Goal: Information Seeking & Learning: Learn about a topic

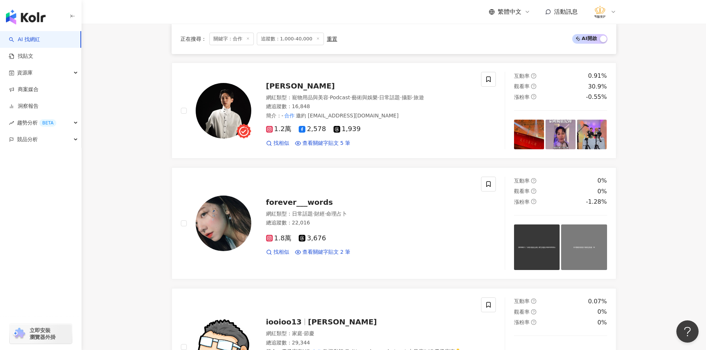
scroll to position [780, 0]
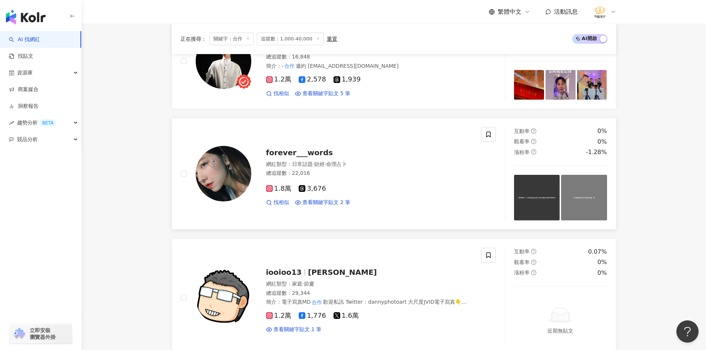
click at [225, 185] on img at bounding box center [224, 174] width 56 height 56
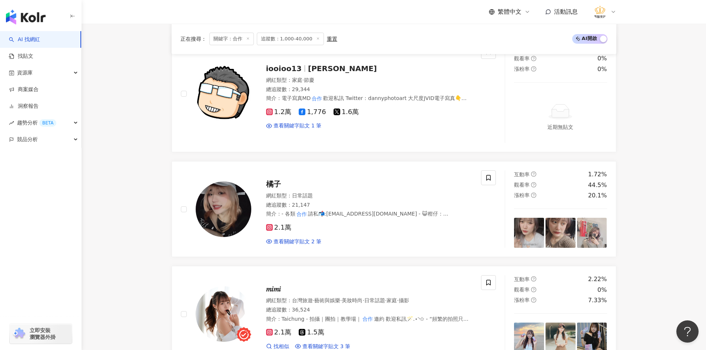
scroll to position [1002, 0]
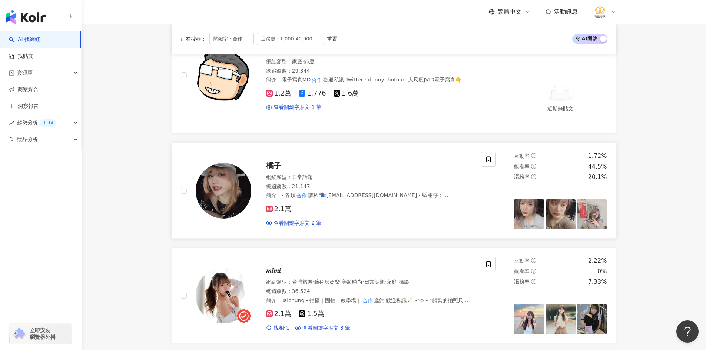
click at [214, 200] on img at bounding box center [224, 191] width 56 height 56
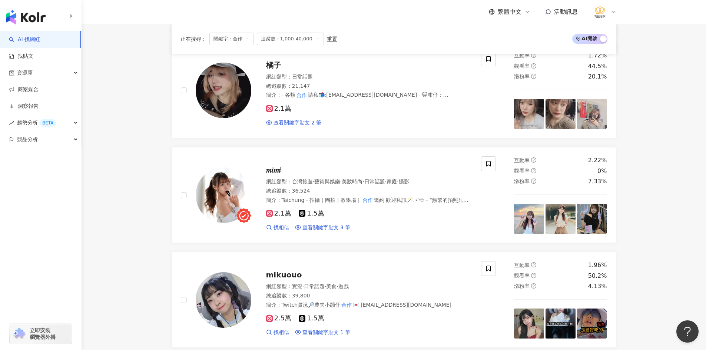
scroll to position [1113, 0]
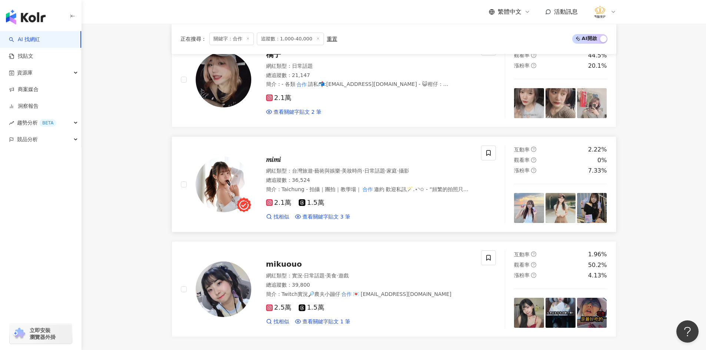
click at [220, 186] on img at bounding box center [224, 185] width 56 height 56
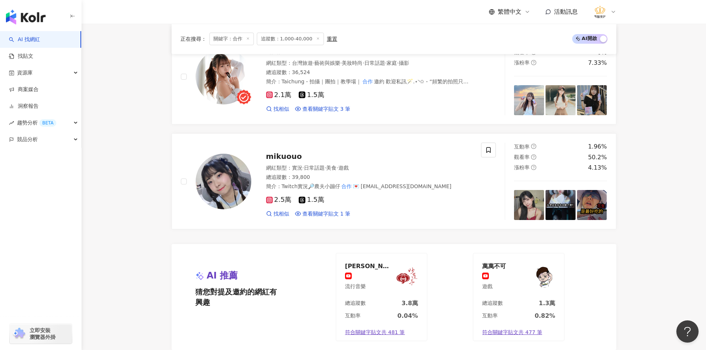
scroll to position [1225, 0]
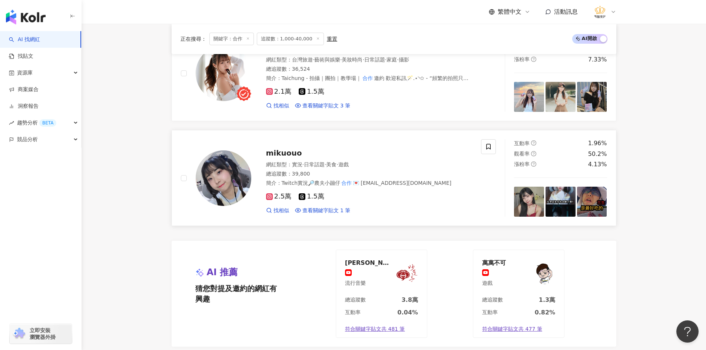
click at [210, 177] on img at bounding box center [224, 178] width 56 height 56
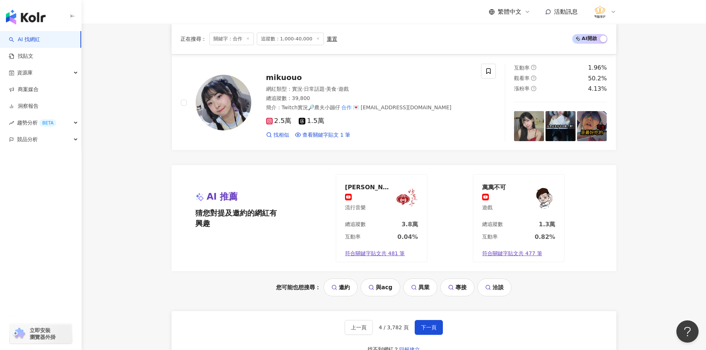
scroll to position [1410, 0]
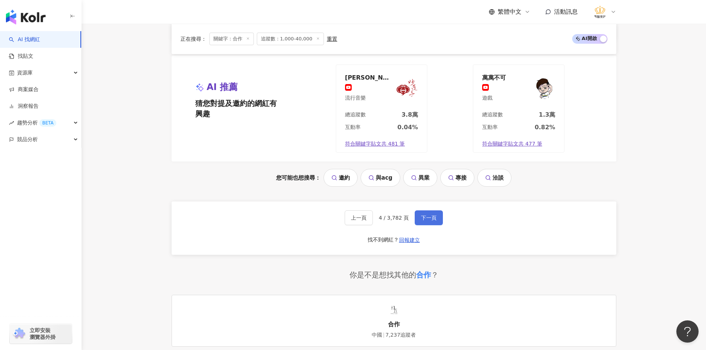
click at [421, 214] on button "下一頁" at bounding box center [429, 217] width 28 height 15
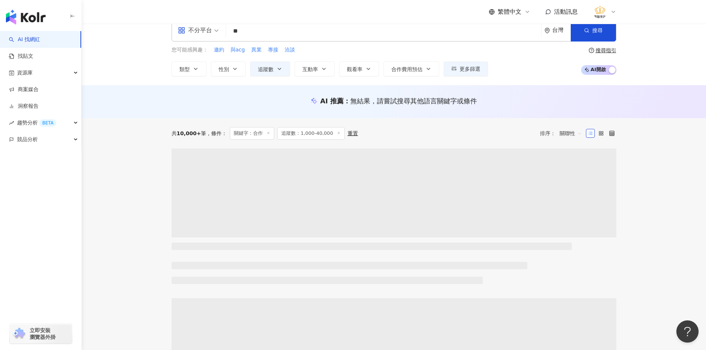
scroll to position [50, 0]
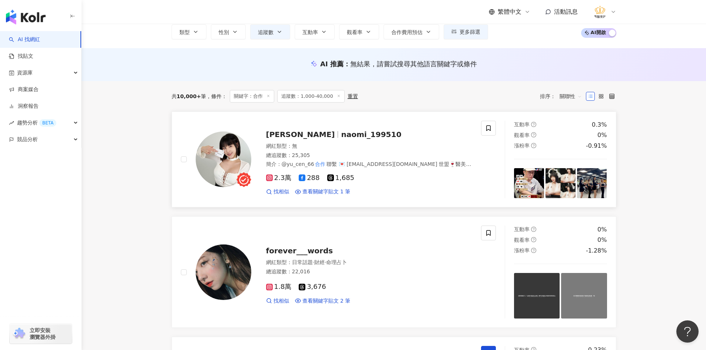
click at [215, 167] on img at bounding box center [224, 160] width 56 height 56
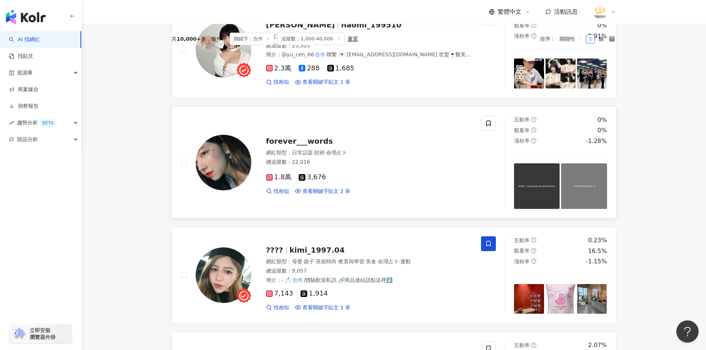
scroll to position [162, 0]
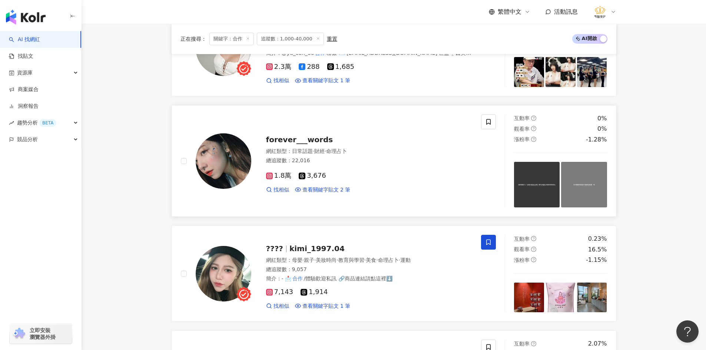
click at [219, 171] on img at bounding box center [224, 161] width 56 height 56
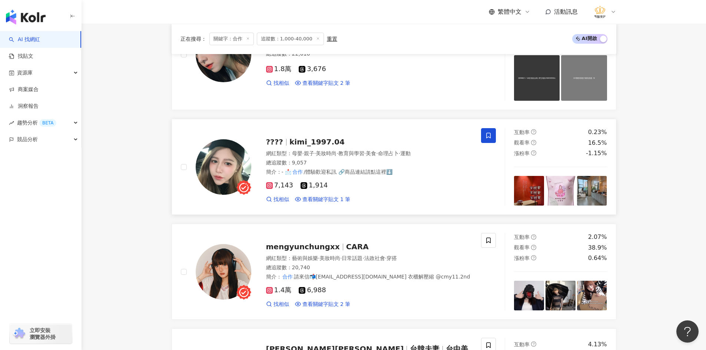
scroll to position [273, 0]
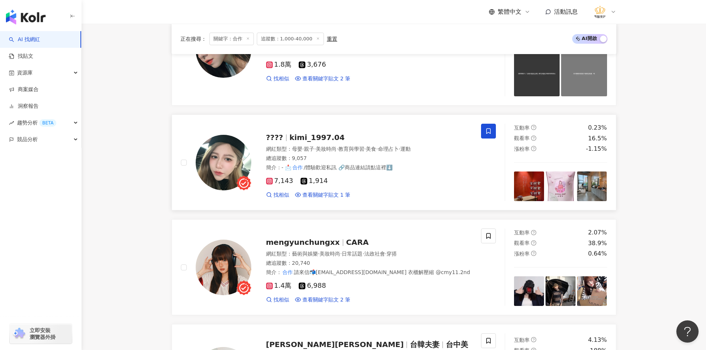
click at [215, 174] on img at bounding box center [224, 163] width 56 height 56
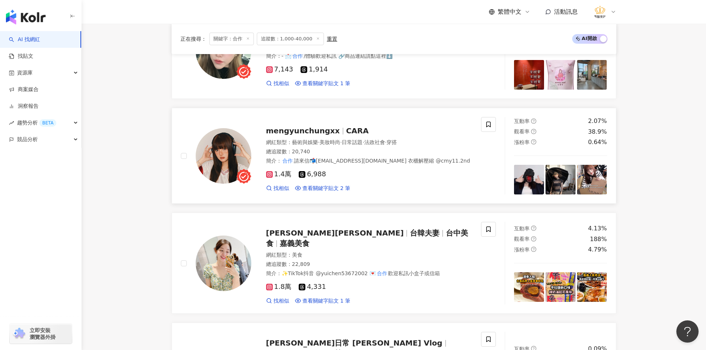
scroll to position [421, 0]
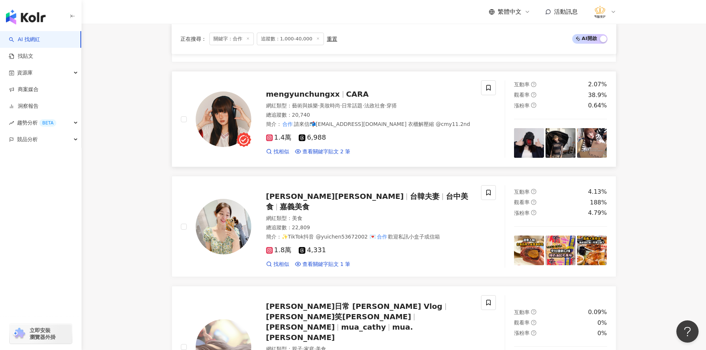
click at [220, 120] on img at bounding box center [224, 120] width 56 height 56
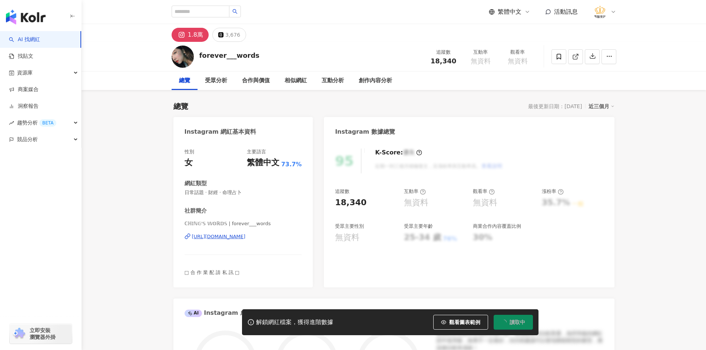
click at [217, 236] on div "https://www.instagram.com/forever___words/" at bounding box center [219, 236] width 54 height 7
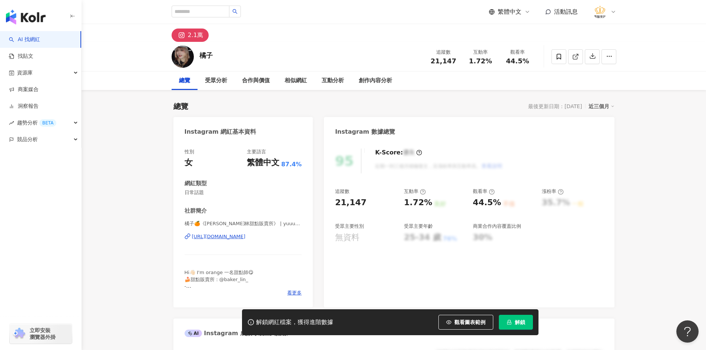
drag, startPoint x: 240, startPoint y: 236, endPoint x: 190, endPoint y: 213, distance: 55.0
click at [240, 236] on div "https://www.instagram.com/yuuuuuhan_1223/" at bounding box center [219, 236] width 54 height 7
click at [559, 54] on icon at bounding box center [558, 57] width 4 height 6
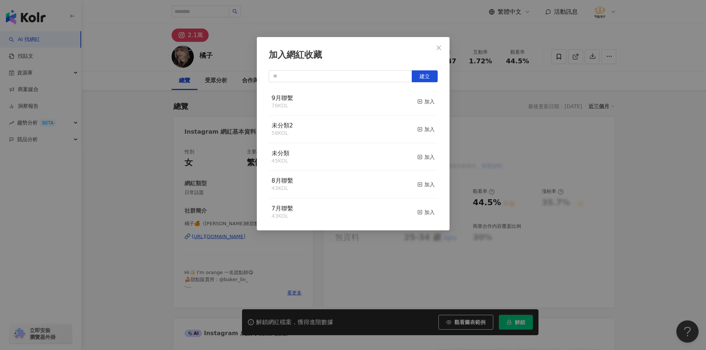
click at [405, 104] on div "9月聯繫 78 KOL 加入" at bounding box center [353, 102] width 169 height 28
click at [420, 101] on div "加入" at bounding box center [425, 101] width 17 height 8
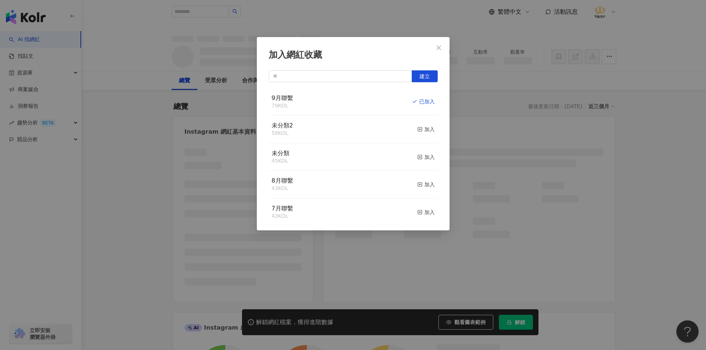
click at [130, 129] on div "加入網紅收藏 建立 9月聯繫 79 KOL 已加入 未分類2 58 KOL 加入 未分類 45 KOL 加入 8月聯繫 43 KOL 加入 7月聯繫 43 K…" at bounding box center [353, 175] width 706 height 350
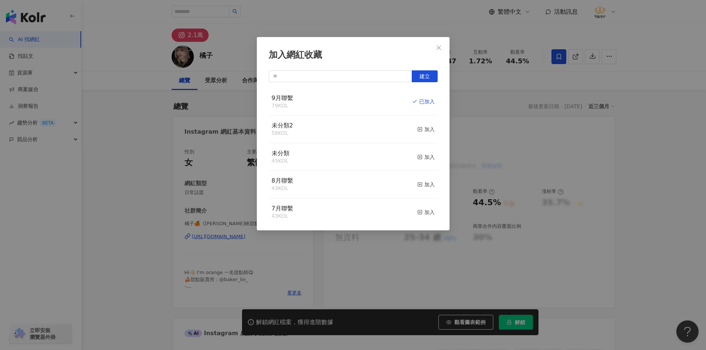
click at [137, 124] on div "加入網紅收藏 建立 9月聯繫 79 KOL 已加入 未分類2 58 KOL 加入 未分類 45 KOL 加入 8月聯繫 43 KOL 加入 7月聯繫 43 K…" at bounding box center [353, 175] width 706 height 350
click at [134, 125] on div "加入網紅收藏 建立 9月聯繫 79 KOL 已加入 未分類2 58 KOL 加入 未分類 45 KOL 加入 8月聯繫 43 KOL 加入 7月聯繫 43 K…" at bounding box center [353, 175] width 706 height 350
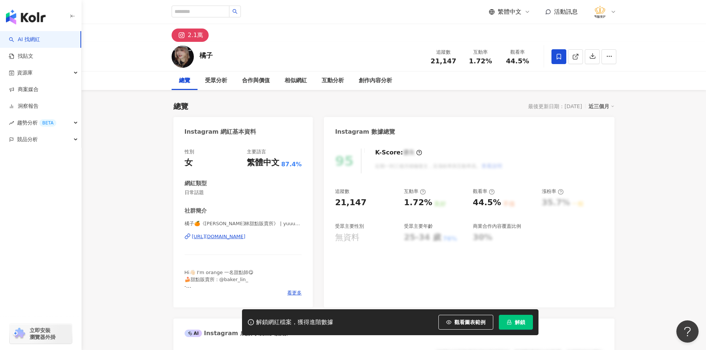
click at [133, 126] on div "加入網紅收藏 建立 9月聯繫 79 KOL 已加入 未分類2 58 KOL 加入 未分類 45 KOL 加入 8月聯繫 43 KOL 加入 7月聯繫 43 K…" at bounding box center [353, 175] width 706 height 350
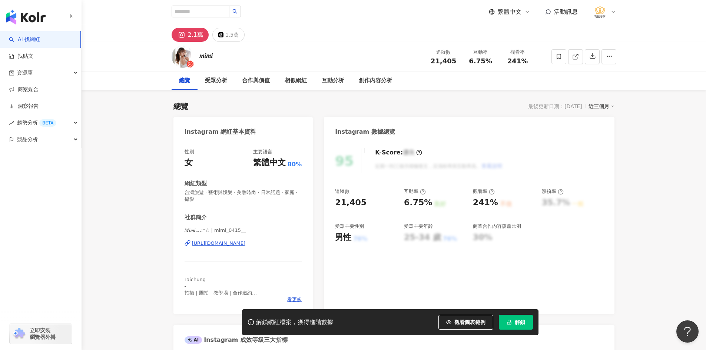
click at [218, 241] on div "https://www.instagram.com/mimi_0415__/" at bounding box center [219, 243] width 54 height 7
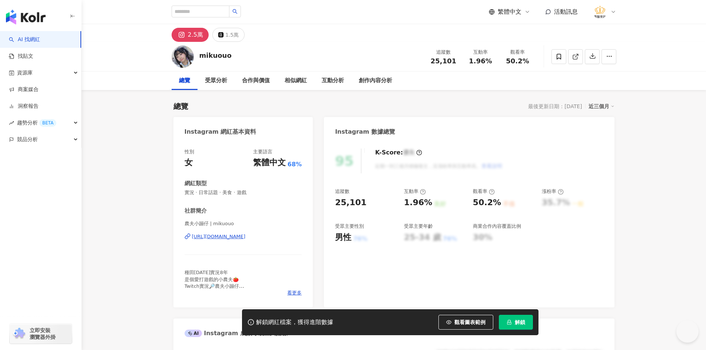
click at [245, 234] on div "https://www.instagram.com/mikuouo/" at bounding box center [219, 236] width 54 height 7
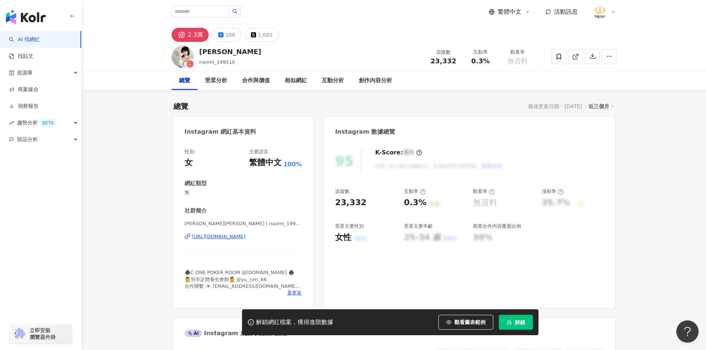
click at [246, 235] on div "[URL][DOMAIN_NAME]" at bounding box center [219, 236] width 54 height 7
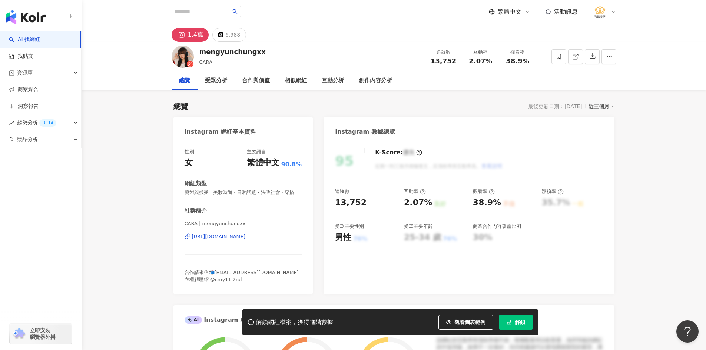
click at [235, 233] on div "[URL][DOMAIN_NAME]" at bounding box center [219, 236] width 54 height 7
